Goal: Check status: Check status

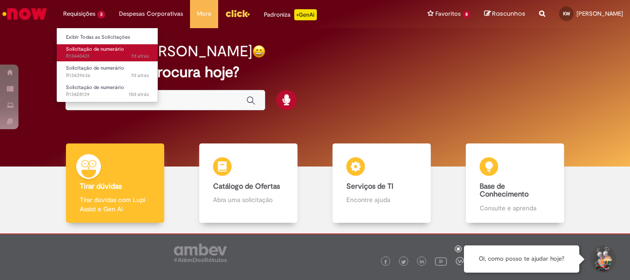
click at [99, 55] on span "7d atrás 7 dias atrás R13440431" at bounding box center [107, 56] width 83 height 7
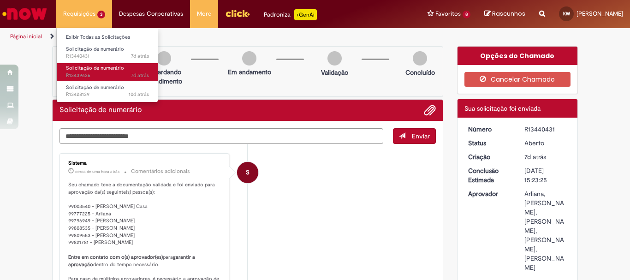
click at [78, 71] on link "Solicitação de numerário 7d atrás 7 dias atrás R13439636" at bounding box center [107, 71] width 101 height 17
click at [88, 71] on span "Solicitação de numerário" at bounding box center [95, 68] width 58 height 7
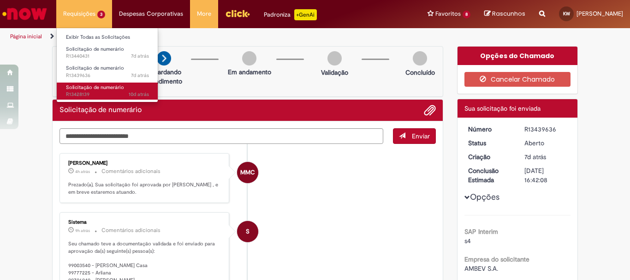
click at [95, 89] on span "Solicitação de numerário" at bounding box center [95, 87] width 58 height 7
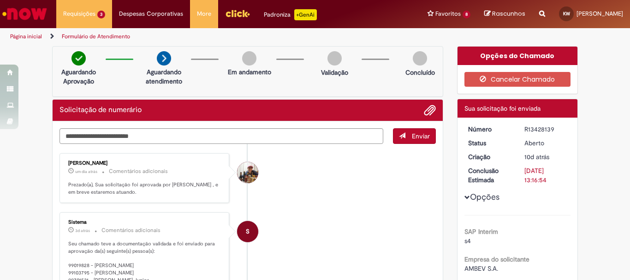
drag, startPoint x: 553, startPoint y: 130, endPoint x: 521, endPoint y: 129, distance: 32.3
click at [524, 129] on div "R13428139" at bounding box center [545, 128] width 43 height 9
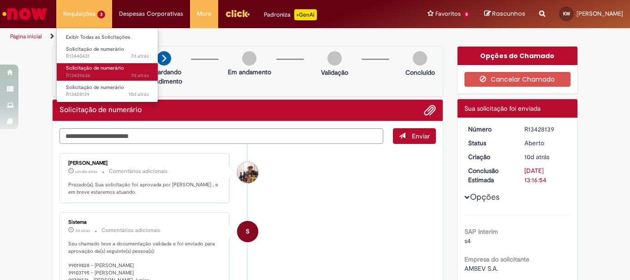
click at [74, 67] on span "Solicitação de numerário" at bounding box center [95, 68] width 58 height 7
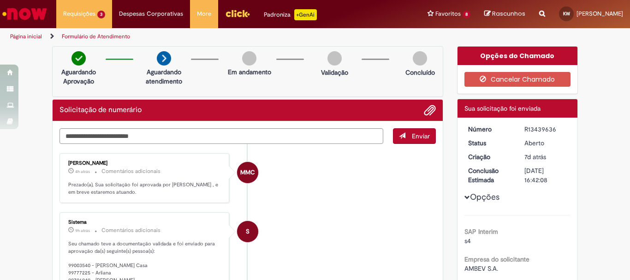
drag, startPoint x: 554, startPoint y: 129, endPoint x: 518, endPoint y: 130, distance: 36.0
click at [518, 130] on dd "R13439636" at bounding box center [545, 128] width 57 height 9
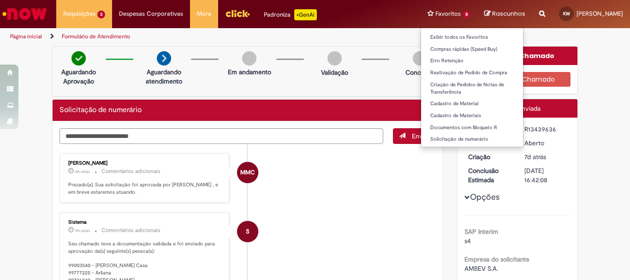
copy div "R13439636"
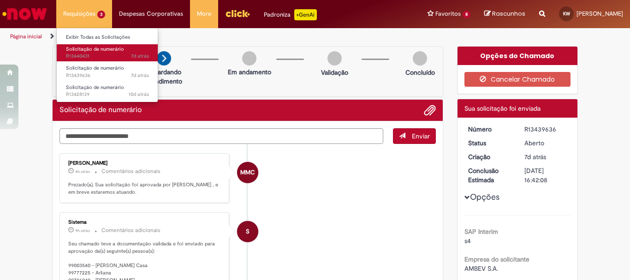
click at [77, 50] on span "Solicitação de numerário" at bounding box center [95, 49] width 58 height 7
